Goal: Register for event/course

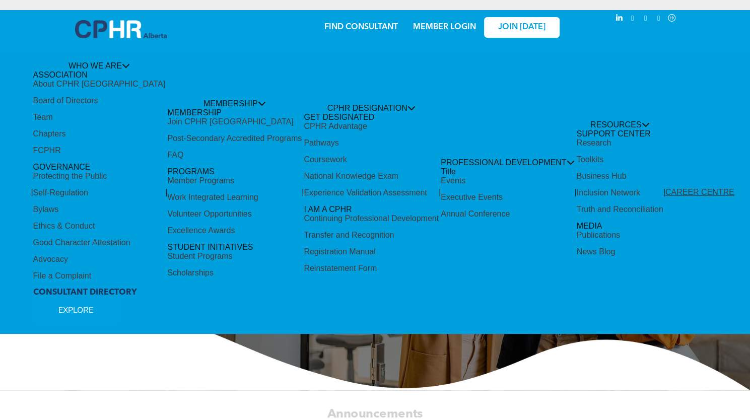
click at [497, 377] on div "Share by:" at bounding box center [348, 215] width 697 height 420
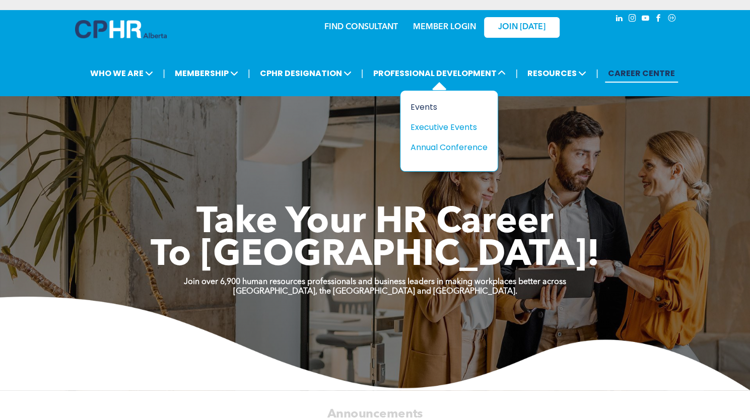
click at [424, 101] on div "Events" at bounding box center [444, 107] width 69 height 13
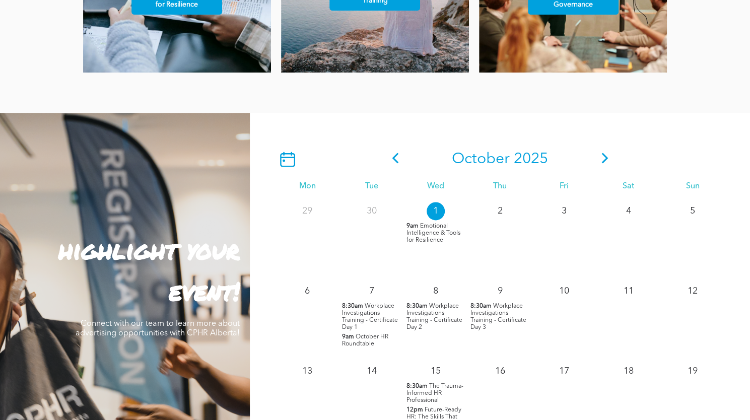
scroll to position [769, 0]
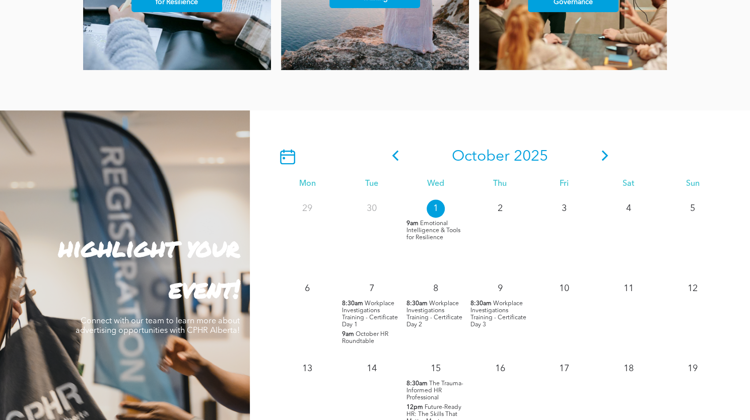
click at [372, 305] on span "Workplace Investigations Training - Certificate Day 1" at bounding box center [370, 314] width 56 height 27
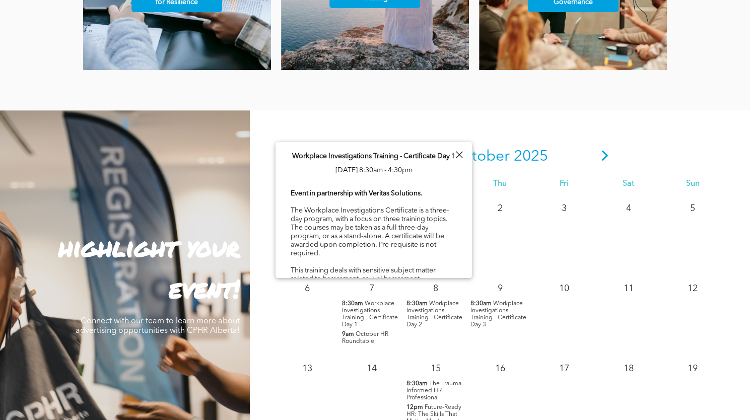
click at [372, 305] on span "Workplace Investigations Training - Certificate Day 1" at bounding box center [370, 314] width 56 height 27
click at [449, 110] on div "[DATE] Mon Tue Wed Thu Fri Sat Sun 29 30 1 9am Emotional Intelligence & Tools f…" at bounding box center [500, 364] width 500 height 509
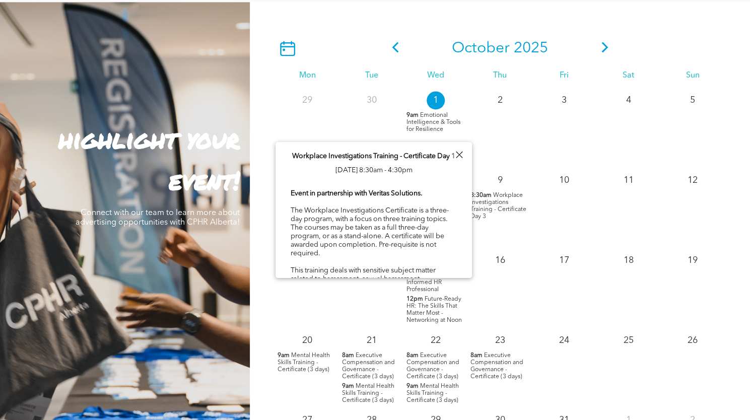
scroll to position [878, 0]
click at [458, 157] on div at bounding box center [459, 155] width 14 height 14
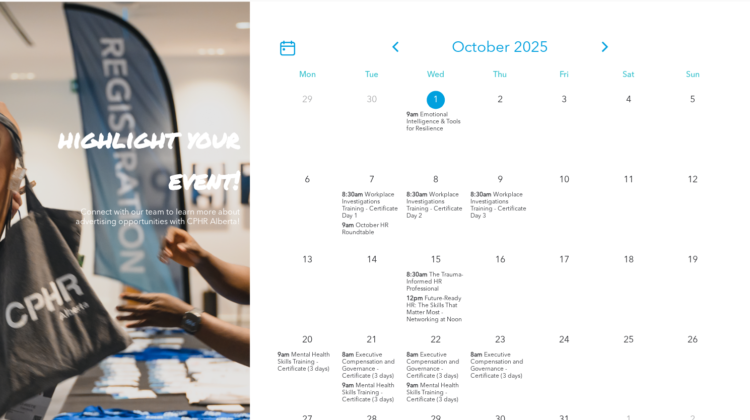
click at [495, 202] on span "Workplace Investigations Training - Certificate Day 3" at bounding box center [498, 205] width 56 height 27
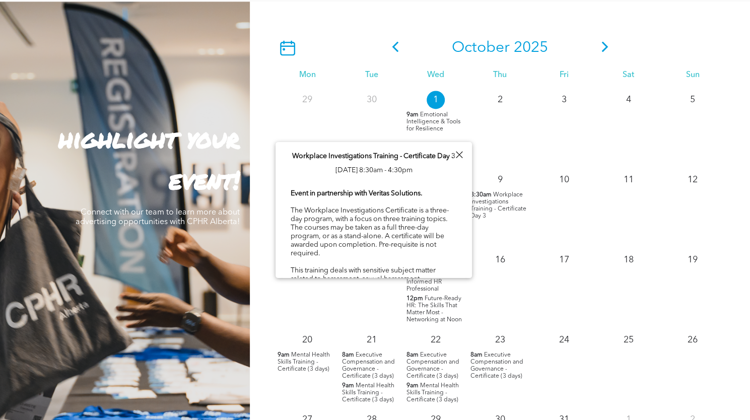
click at [460, 153] on div at bounding box center [459, 155] width 14 height 14
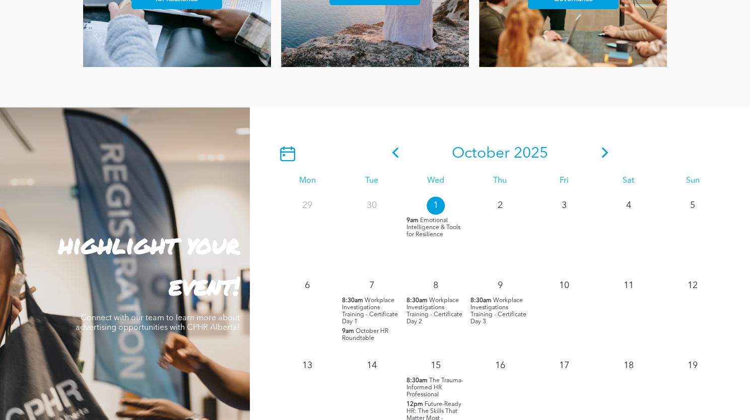
scroll to position [780, 0]
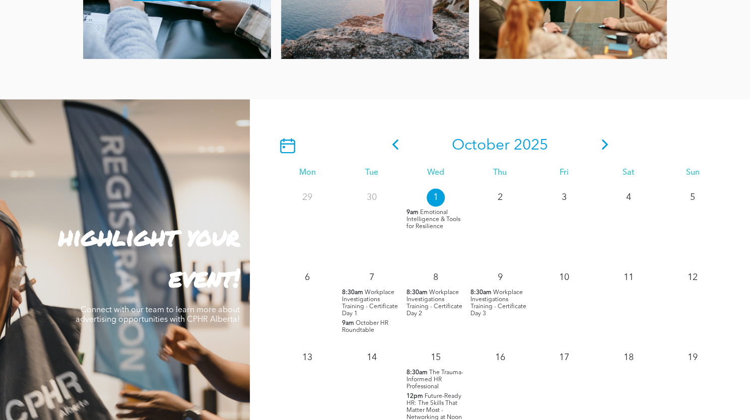
click at [364, 308] on p "8:30am Workplace Investigations Training - Certificate Day 1" at bounding box center [371, 303] width 59 height 28
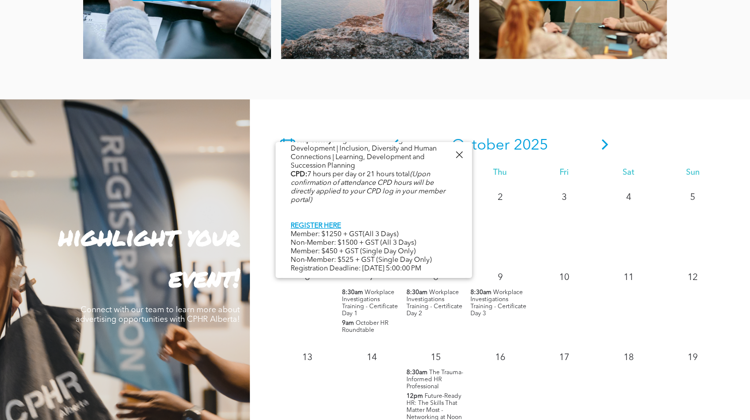
scroll to position [538, 0]
